Goal: Communication & Community: Answer question/provide support

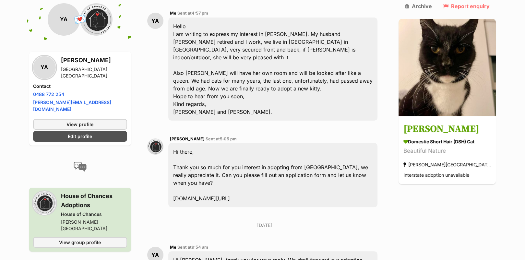
click at [491, 245] on div "Back to all conversations 💌 Conversation participant details YA YA Yelena Aizen…" at bounding box center [262, 146] width 477 height 509
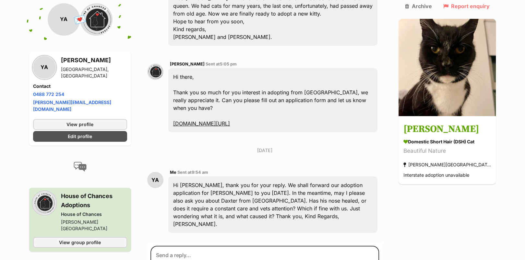
scroll to position [292, 0]
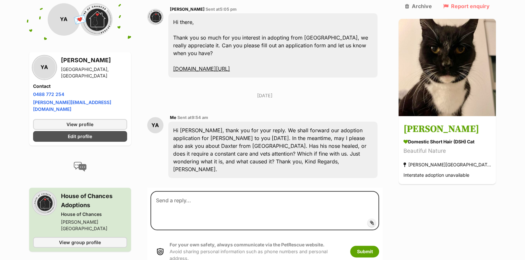
click at [493, 175] on div "Back to all conversations 💌 Conversation participant details YA YA Yelena Aizen…" at bounding box center [262, 17] width 477 height 509
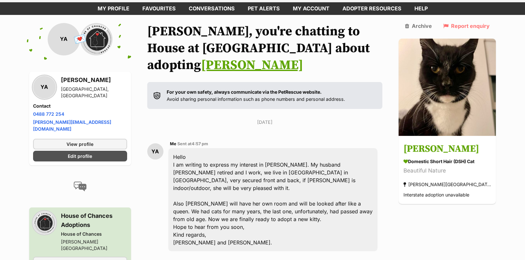
scroll to position [0, 0]
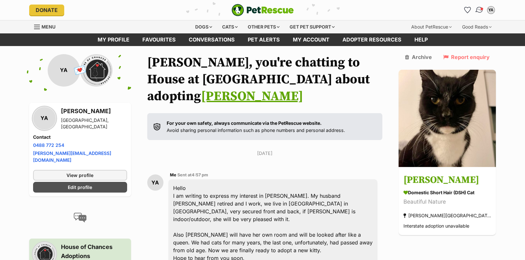
click at [478, 9] on img "Conversations" at bounding box center [479, 10] width 9 height 8
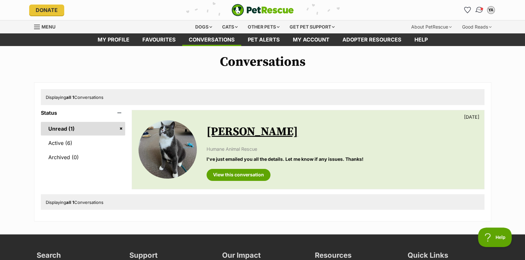
click at [477, 9] on img "Conversations" at bounding box center [479, 10] width 9 height 8
click at [53, 126] on link "Unread (1)" at bounding box center [83, 129] width 85 height 14
click at [58, 140] on link "Active (6)" at bounding box center [83, 143] width 85 height 14
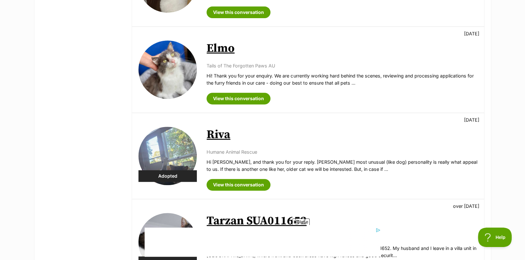
scroll to position [259, 0]
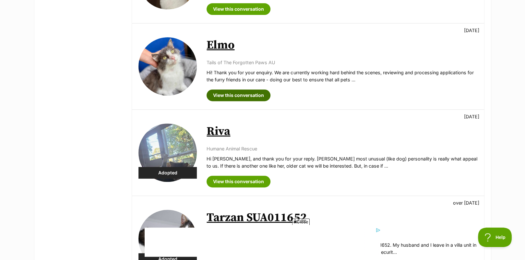
click at [246, 94] on link "View this conversation" at bounding box center [239, 96] width 64 height 12
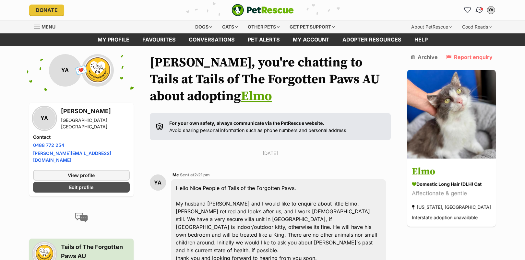
click at [482, 8] on span "Conversations" at bounding box center [481, 8] width 3 height 3
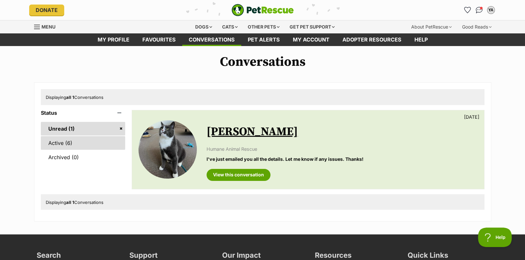
click at [54, 142] on link "Active (6)" at bounding box center [83, 143] width 85 height 14
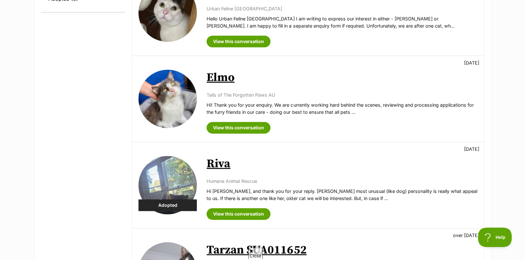
click at [165, 103] on img at bounding box center [168, 99] width 58 height 58
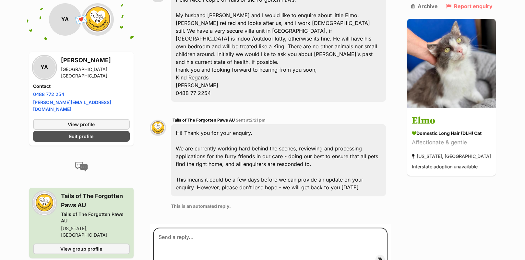
scroll to position [215, 0]
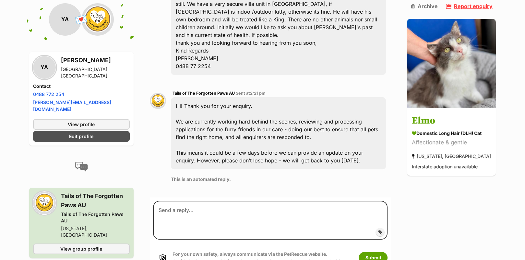
click at [474, 6] on link "Report enquiry" at bounding box center [469, 6] width 46 height 6
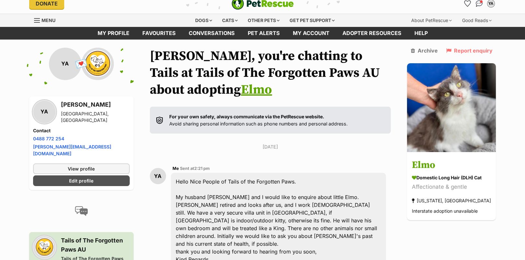
scroll to position [0, 0]
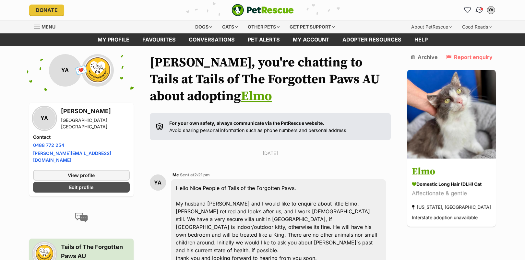
click at [477, 10] on img "Conversations" at bounding box center [479, 10] width 9 height 8
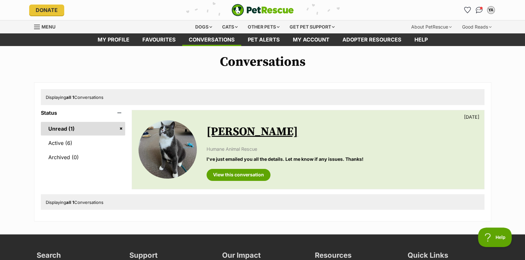
click at [53, 127] on link "Unread (1)" at bounding box center [83, 129] width 85 height 14
click at [247, 174] on link "View this conversation" at bounding box center [239, 175] width 64 height 12
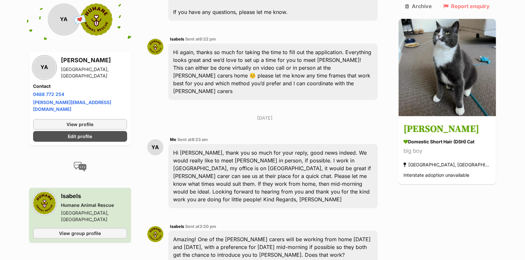
scroll to position [294, 0]
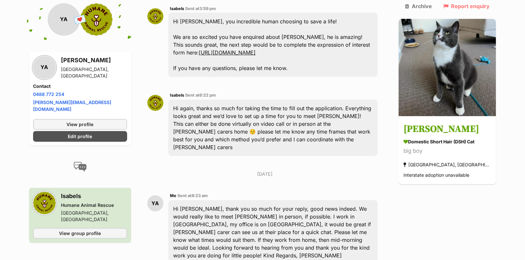
click at [61, 18] on div "YA" at bounding box center [64, 19] width 32 height 32
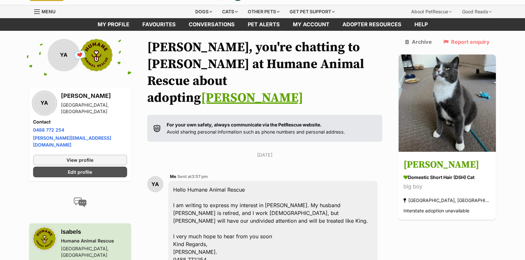
scroll to position [0, 0]
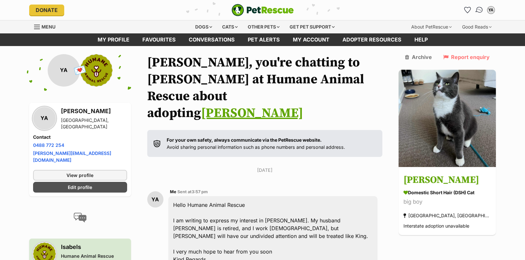
click at [480, 8] on img "Conversations" at bounding box center [479, 10] width 9 height 8
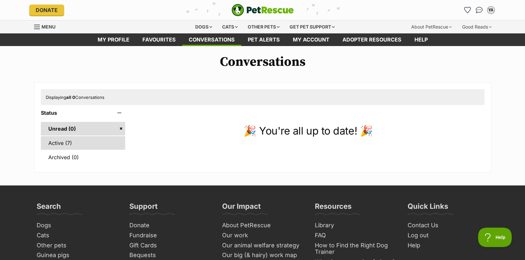
click at [50, 144] on link "Active (7)" at bounding box center [83, 143] width 85 height 14
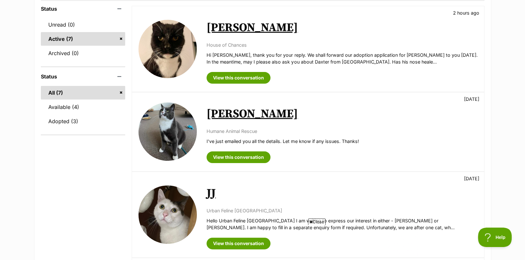
scroll to position [65, 0]
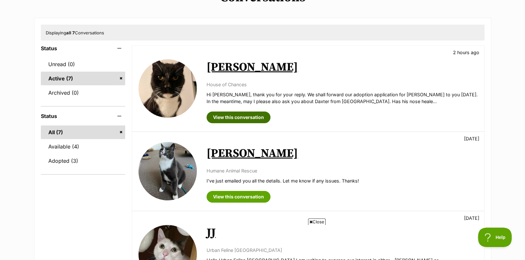
click at [249, 115] on link "View this conversation" at bounding box center [239, 118] width 64 height 12
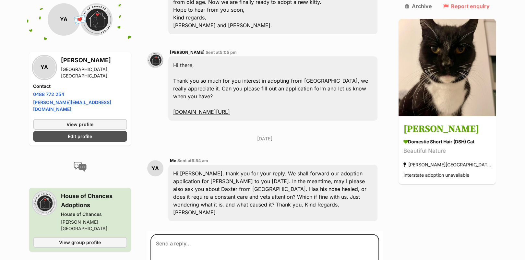
scroll to position [271, 0]
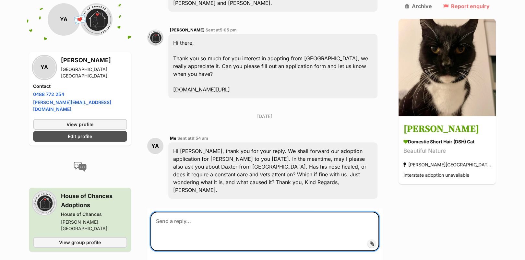
click at [305, 212] on textarea at bounding box center [265, 231] width 229 height 39
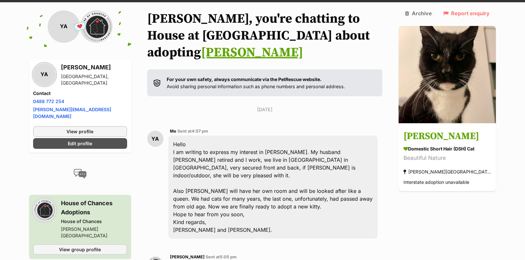
scroll to position [0, 0]
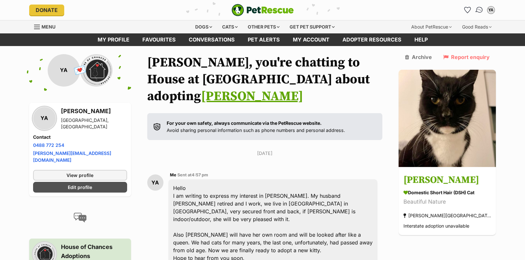
click at [479, 8] on img "Conversations" at bounding box center [479, 10] width 9 height 8
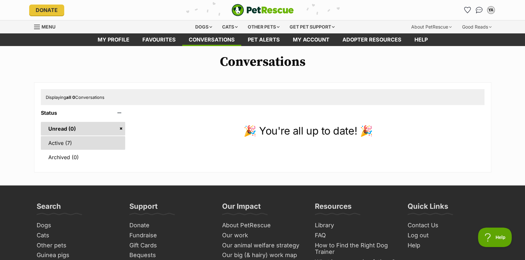
click at [60, 143] on link "Active (7)" at bounding box center [83, 143] width 85 height 14
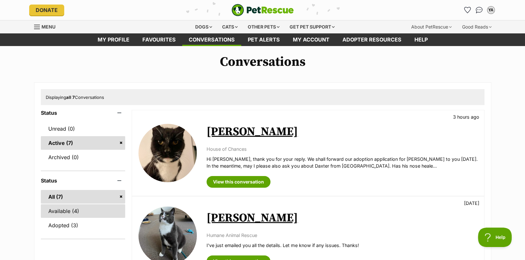
click at [56, 212] on link "Available (4)" at bounding box center [83, 211] width 85 height 14
click at [165, 148] on img at bounding box center [168, 153] width 58 height 58
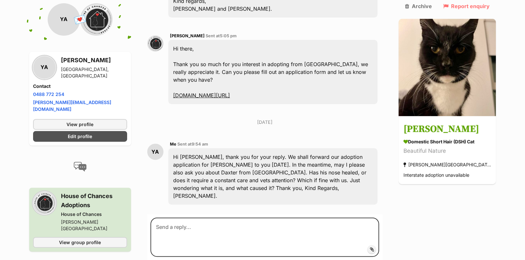
scroll to position [271, 0]
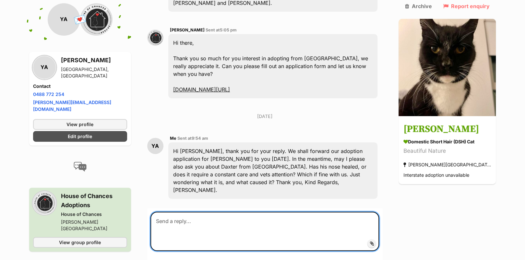
click at [228, 212] on textarea at bounding box center [265, 231] width 229 height 39
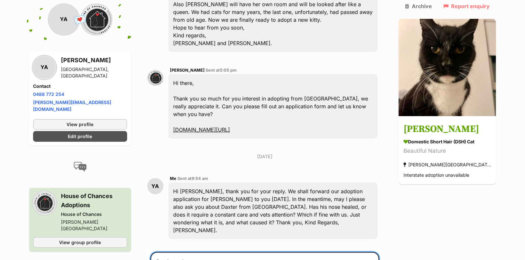
scroll to position [303, 0]
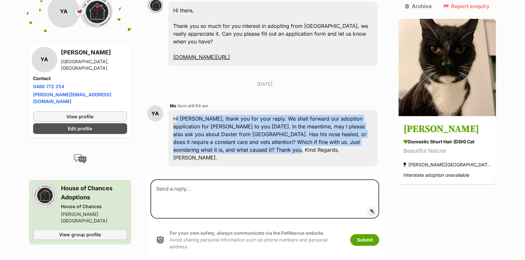
drag, startPoint x: 229, startPoint y: 117, endPoint x: 175, endPoint y: 83, distance: 63.8
click at [175, 110] on div "Hi Lauren, thank you for your reply. We shall forward our adoption application …" at bounding box center [273, 138] width 210 height 56
copy div "Hi Lauren, thank you for your reply. We shall forward our adoption application …"
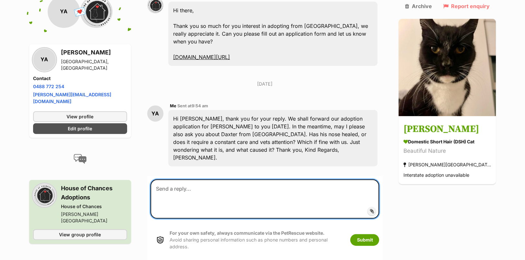
click at [175, 179] on textarea at bounding box center [265, 198] width 229 height 39
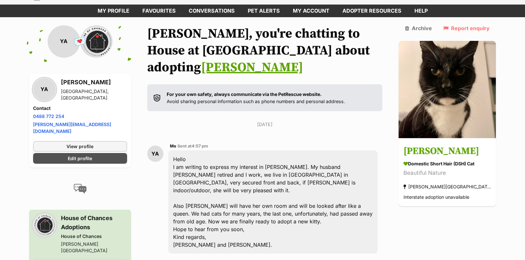
scroll to position [0, 0]
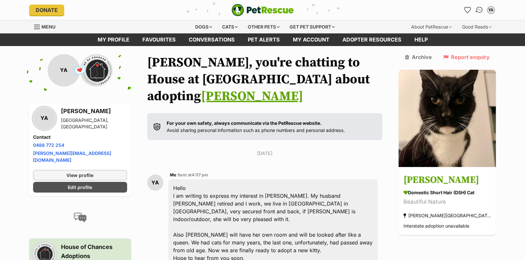
click at [477, 10] on img "Conversations" at bounding box center [479, 10] width 9 height 8
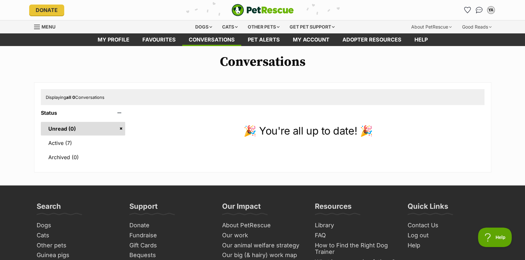
click at [48, 111] on header "Status" at bounding box center [83, 113] width 85 height 6
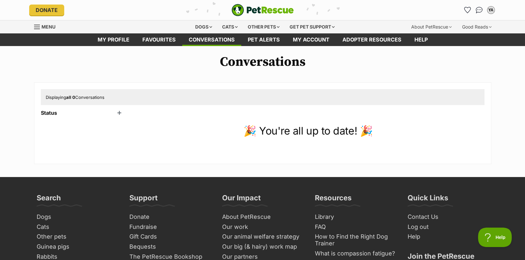
click at [49, 109] on div "Displaying all 0 Conversations Status Unread (0) Active (7) Archived (0) 🎉 You'…" at bounding box center [262, 123] width 457 height 82
click at [50, 113] on header "Status" at bounding box center [83, 113] width 85 height 6
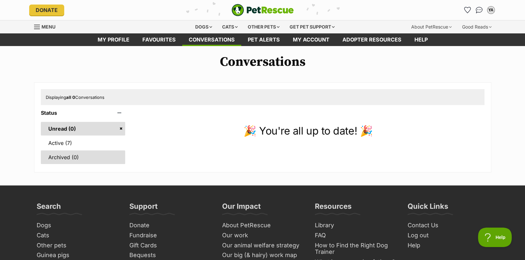
click at [103, 154] on link "Archived (0)" at bounding box center [83, 158] width 85 height 14
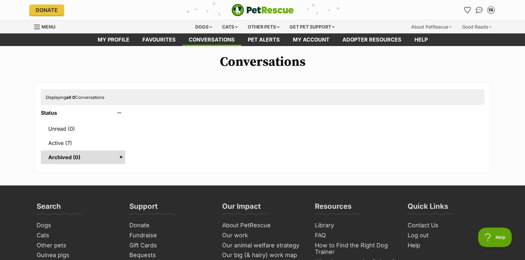
click at [259, 8] on img "PetRescue" at bounding box center [263, 10] width 62 height 12
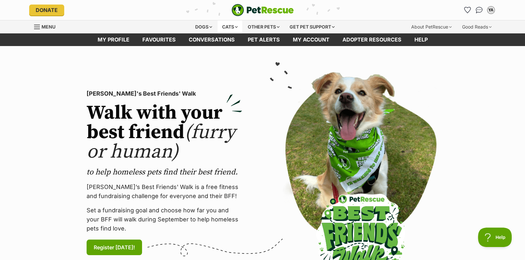
click at [227, 26] on div "Cats" at bounding box center [230, 26] width 25 height 13
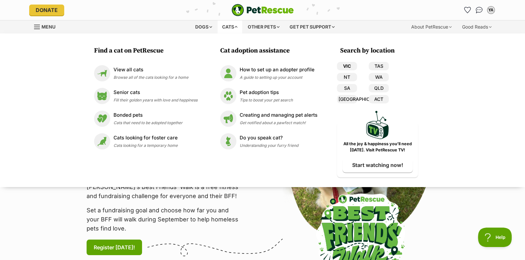
click at [345, 66] on link "VIC" at bounding box center [347, 66] width 20 height 8
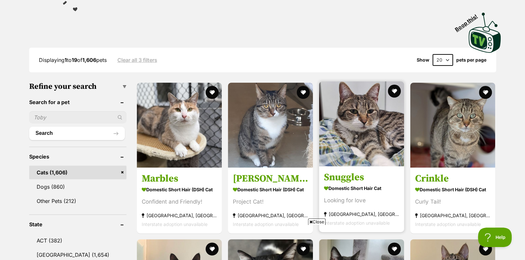
click at [361, 110] on img at bounding box center [361, 123] width 85 height 85
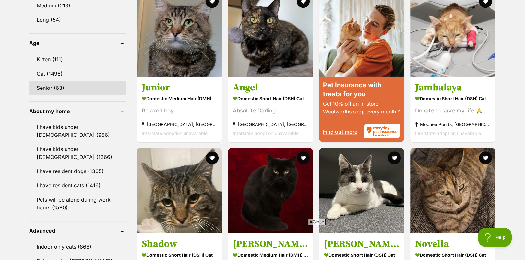
click at [56, 83] on link "Senior (63)" at bounding box center [77, 88] width 97 height 14
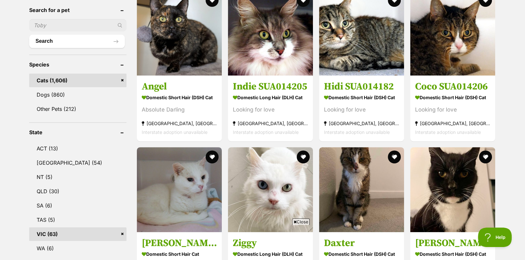
scroll to position [292, 0]
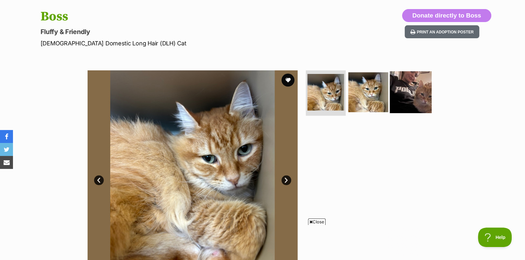
click at [416, 94] on img at bounding box center [411, 92] width 42 height 42
